Goal: Find specific page/section: Find specific page/section

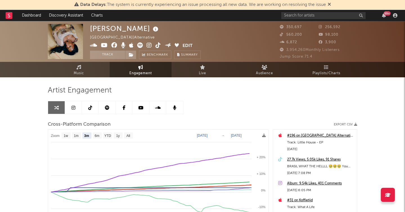
select select "3m"
click at [302, 19] on div "99 +" at bounding box center [340, 15] width 118 height 11
click at [306, 18] on input "text" at bounding box center [323, 15] width 84 height 7
type input "ashnikko"
click at [324, 13] on input "ashnikko" at bounding box center [323, 15] width 84 height 7
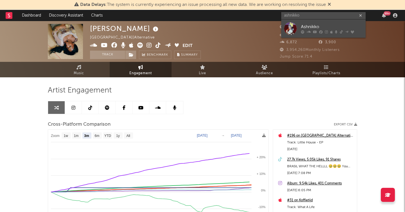
click at [314, 28] on div "Ashnikko" at bounding box center [332, 26] width 62 height 7
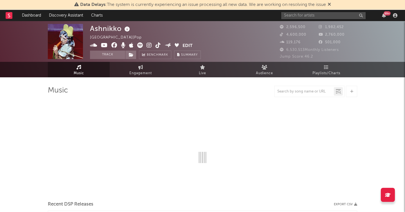
select select "6m"
